Goal: Complete application form

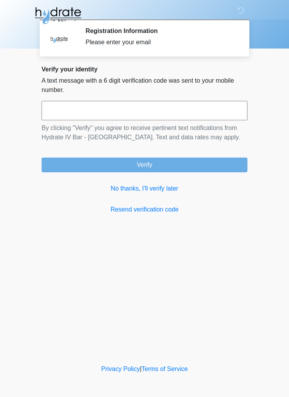
click at [153, 188] on link "No thanks, I'll verify later" at bounding box center [145, 188] width 206 height 9
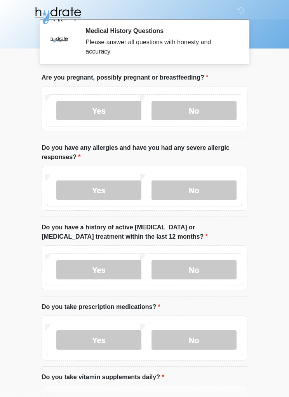
click at [201, 111] on label "No" at bounding box center [193, 110] width 85 height 19
click at [119, 187] on label "Yes" at bounding box center [98, 189] width 85 height 19
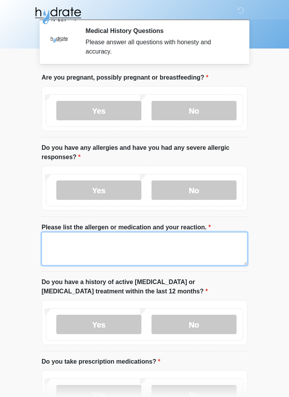
click at [144, 242] on textarea "Please list the allergen or medication and your reaction." at bounding box center [145, 248] width 206 height 33
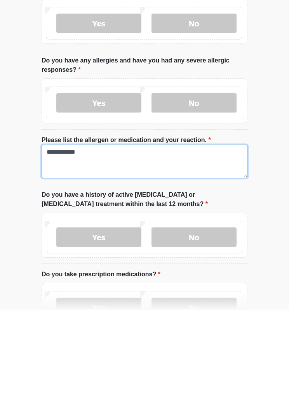
type textarea "**********"
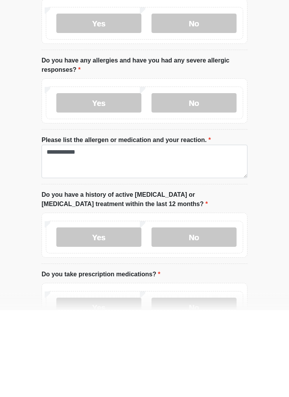
click at [217, 315] on label "No" at bounding box center [193, 324] width 85 height 19
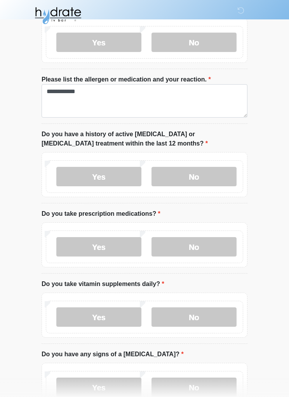
scroll to position [150, 0]
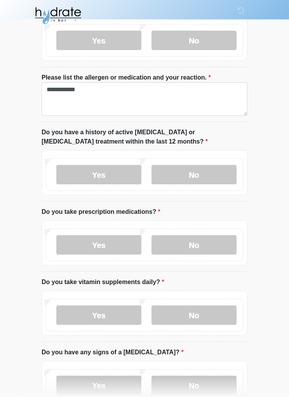
click at [133, 314] on label "Yes" at bounding box center [98, 314] width 85 height 19
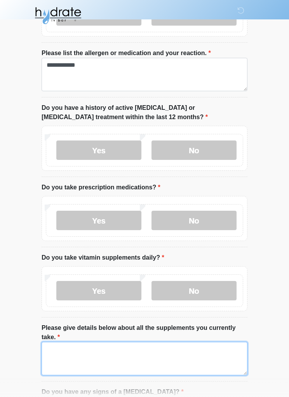
click at [209, 350] on textarea "Please give details below about all the supplements you currently take." at bounding box center [145, 358] width 206 height 33
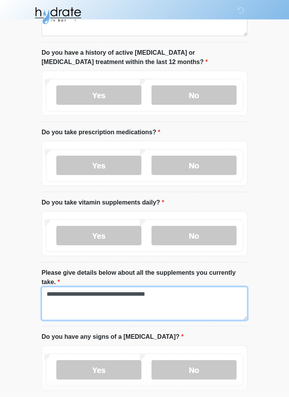
scroll to position [228, 0]
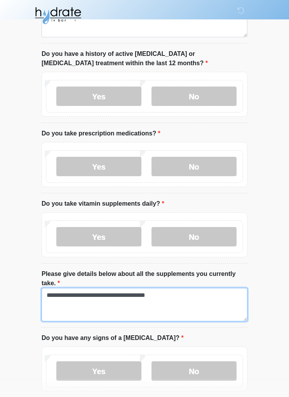
type textarea "**********"
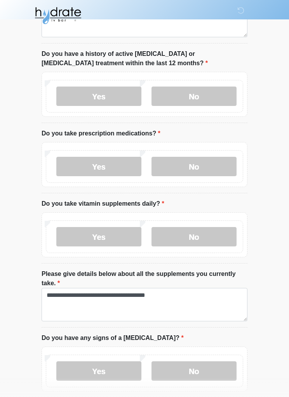
click at [212, 166] on label "No" at bounding box center [193, 166] width 85 height 19
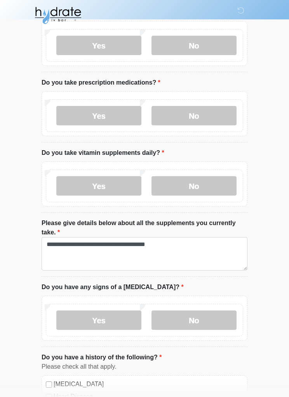
scroll to position [282, 0]
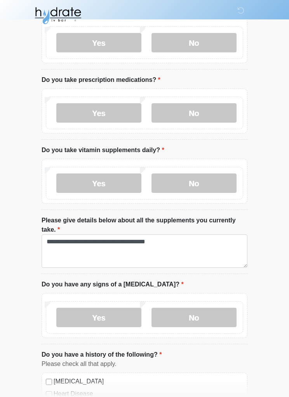
click at [206, 315] on label "No" at bounding box center [193, 317] width 85 height 19
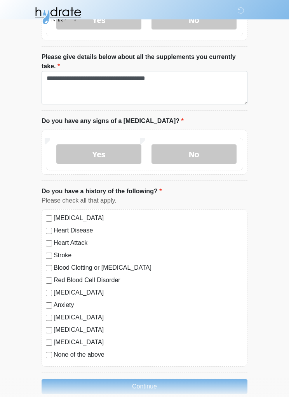
scroll to position [457, 0]
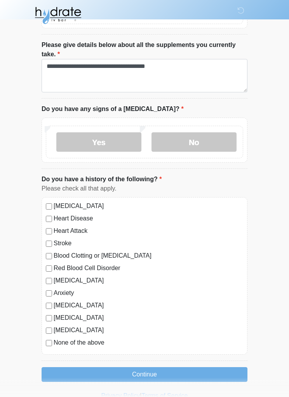
click at [190, 373] on button "Continue" at bounding box center [145, 374] width 206 height 15
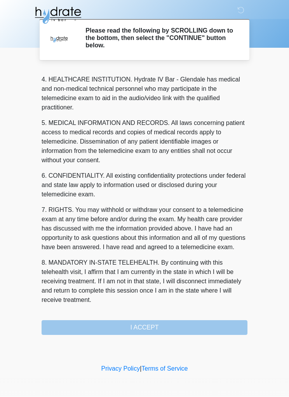
scroll to position [227, 0]
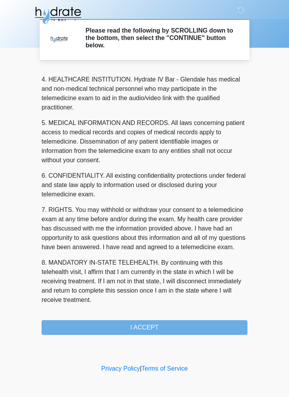
click at [181, 326] on button "I ACCEPT" at bounding box center [145, 327] width 206 height 15
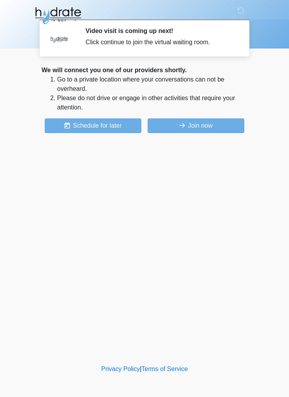
click at [218, 127] on button "Join now" at bounding box center [195, 125] width 97 height 15
